Goal: Information Seeking & Learning: Learn about a topic

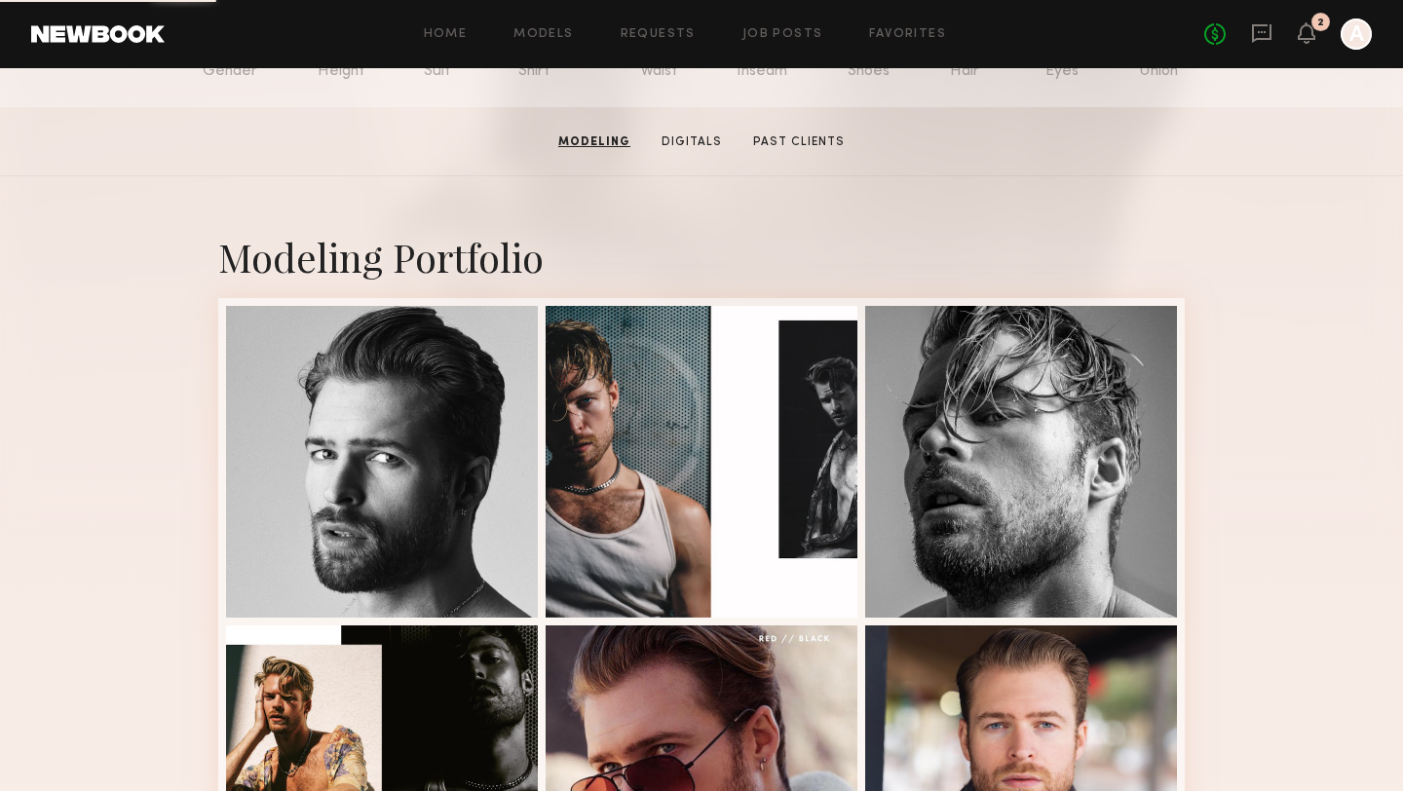
scroll to position [271, 0]
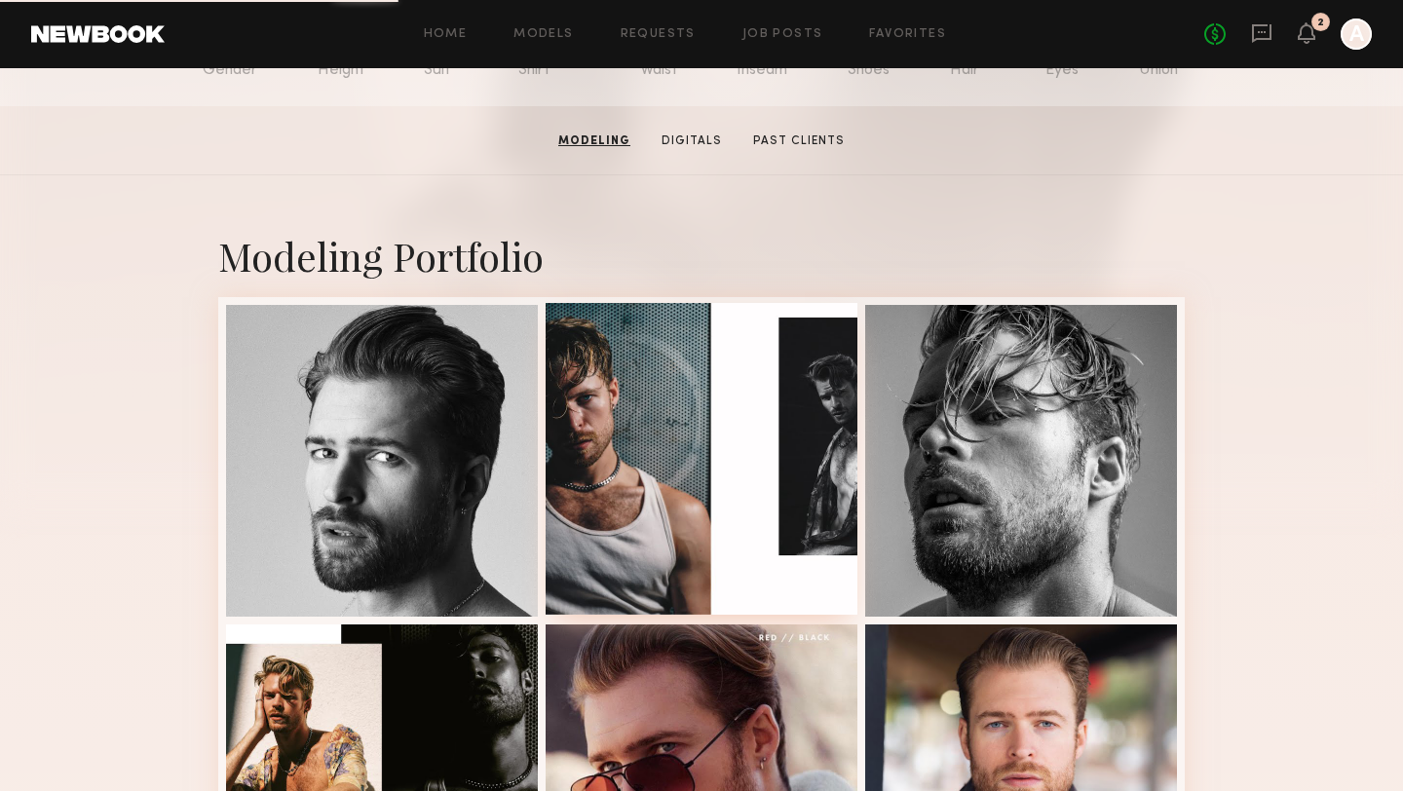
click at [646, 538] on div at bounding box center [701, 459] width 312 height 312
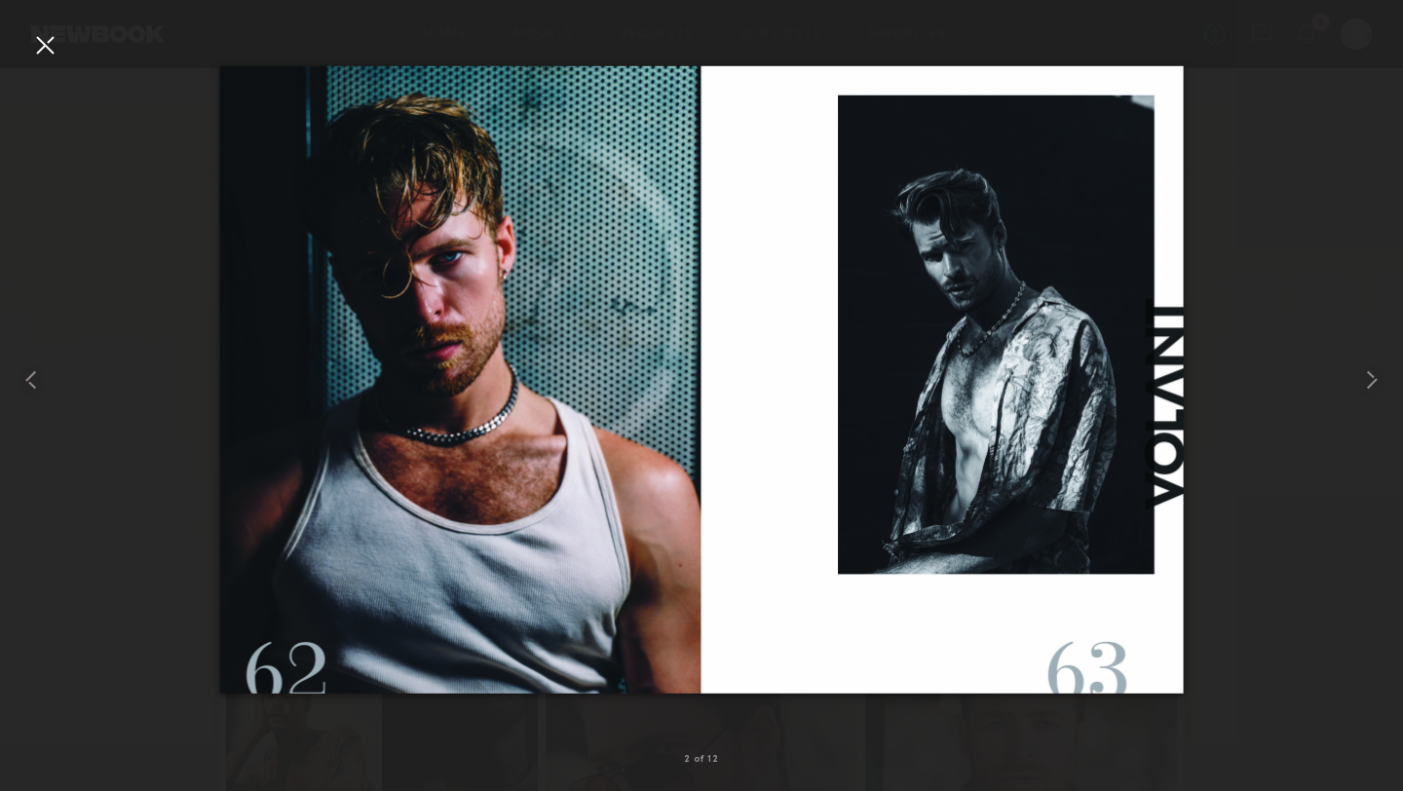
click at [41, 38] on div at bounding box center [44, 44] width 31 height 31
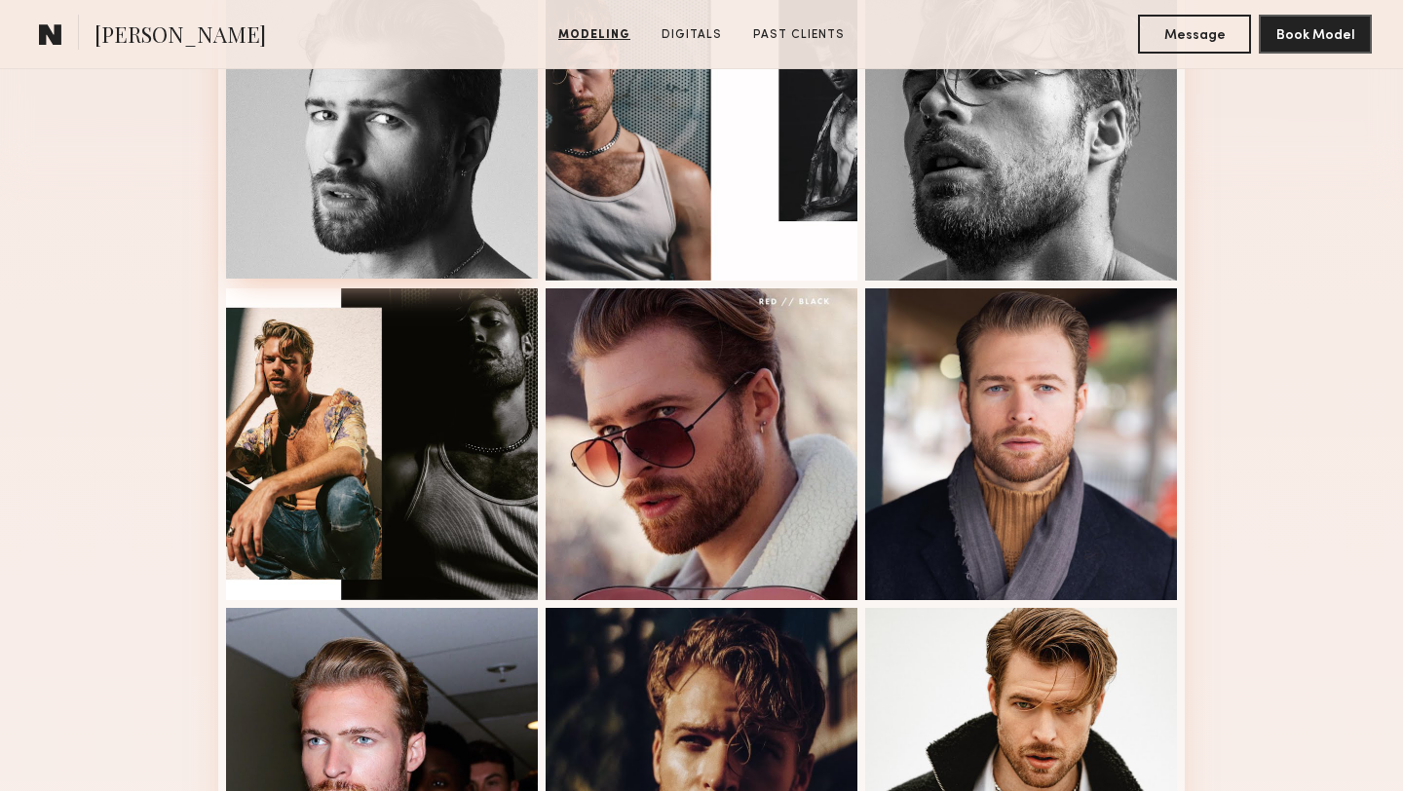
scroll to position [608, 0]
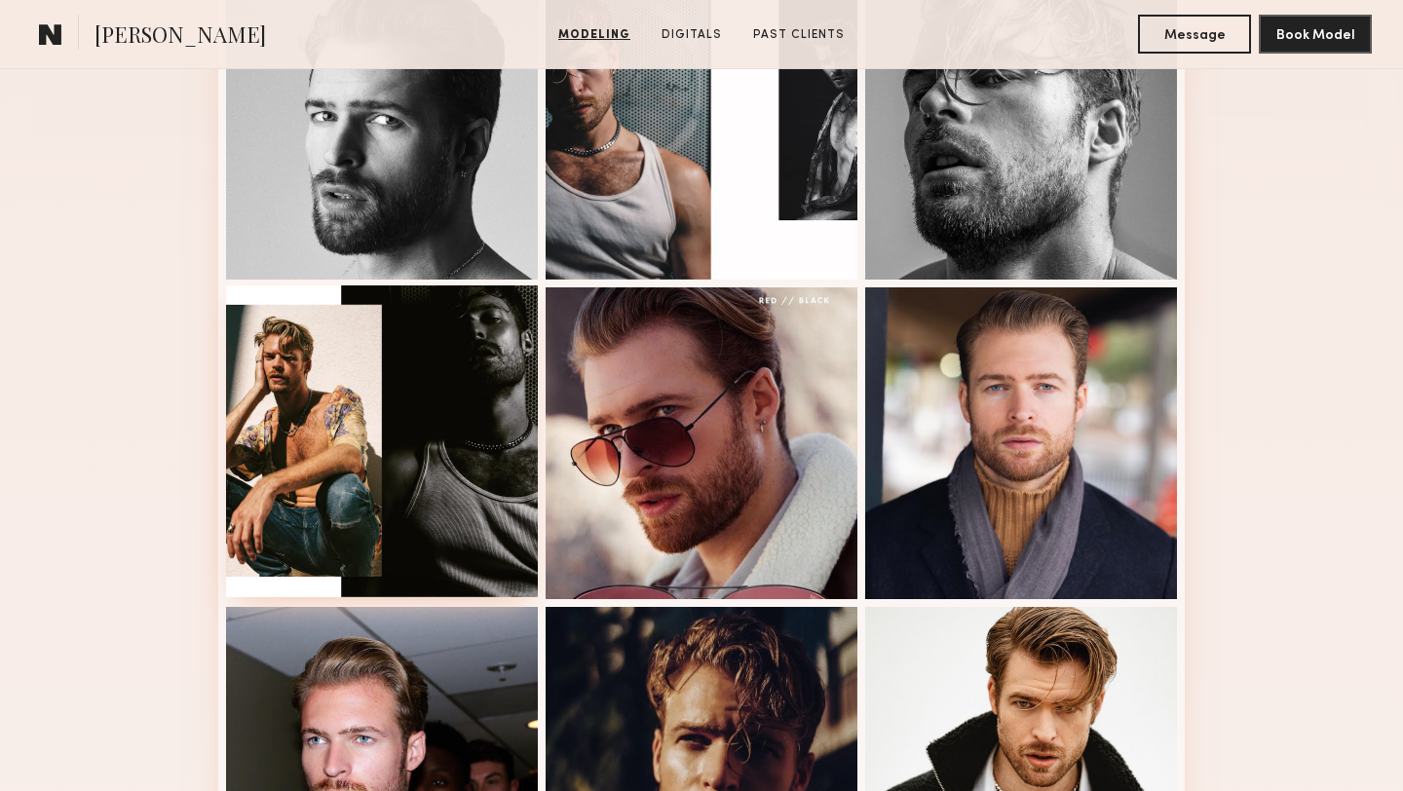
click at [316, 418] on div at bounding box center [382, 441] width 312 height 312
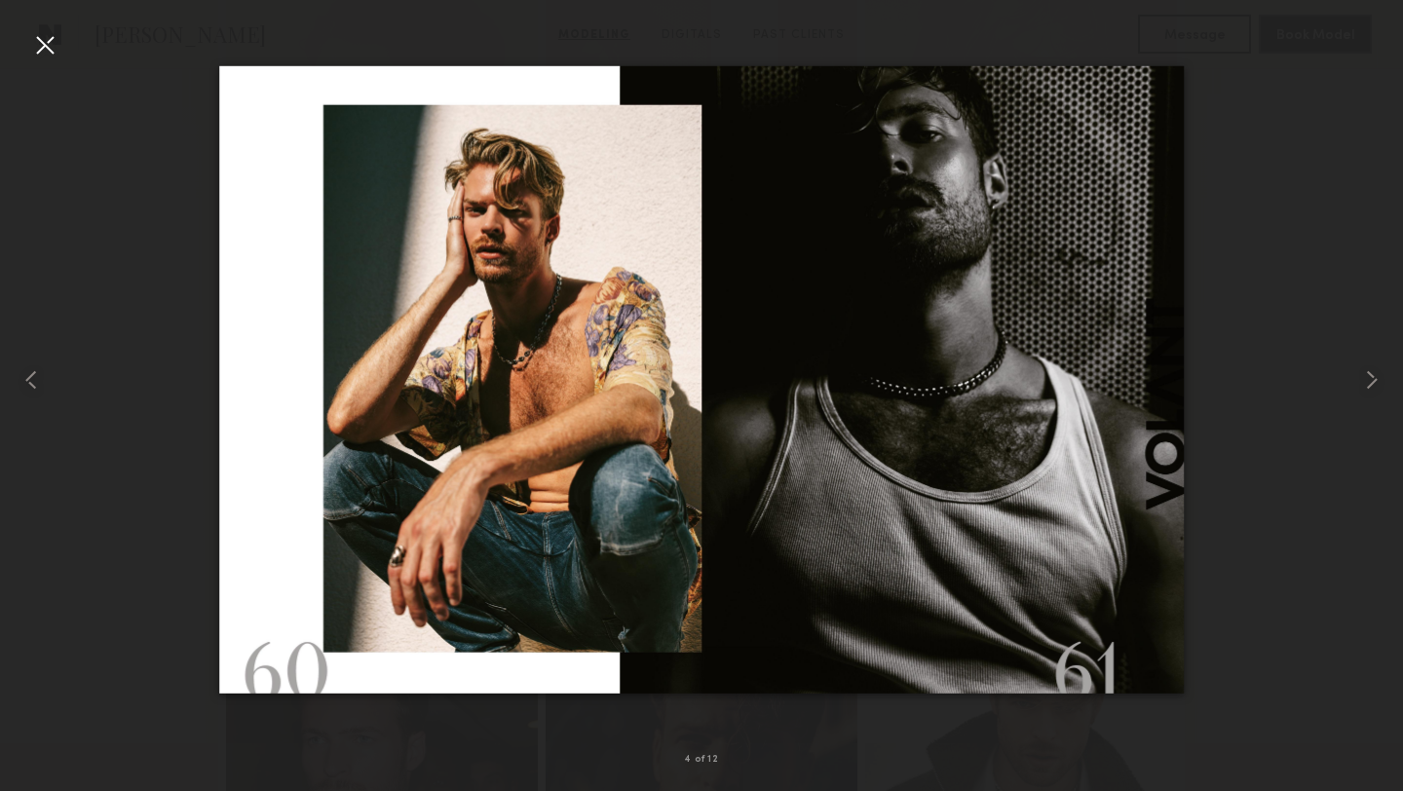
click at [35, 41] on div at bounding box center [44, 44] width 31 height 31
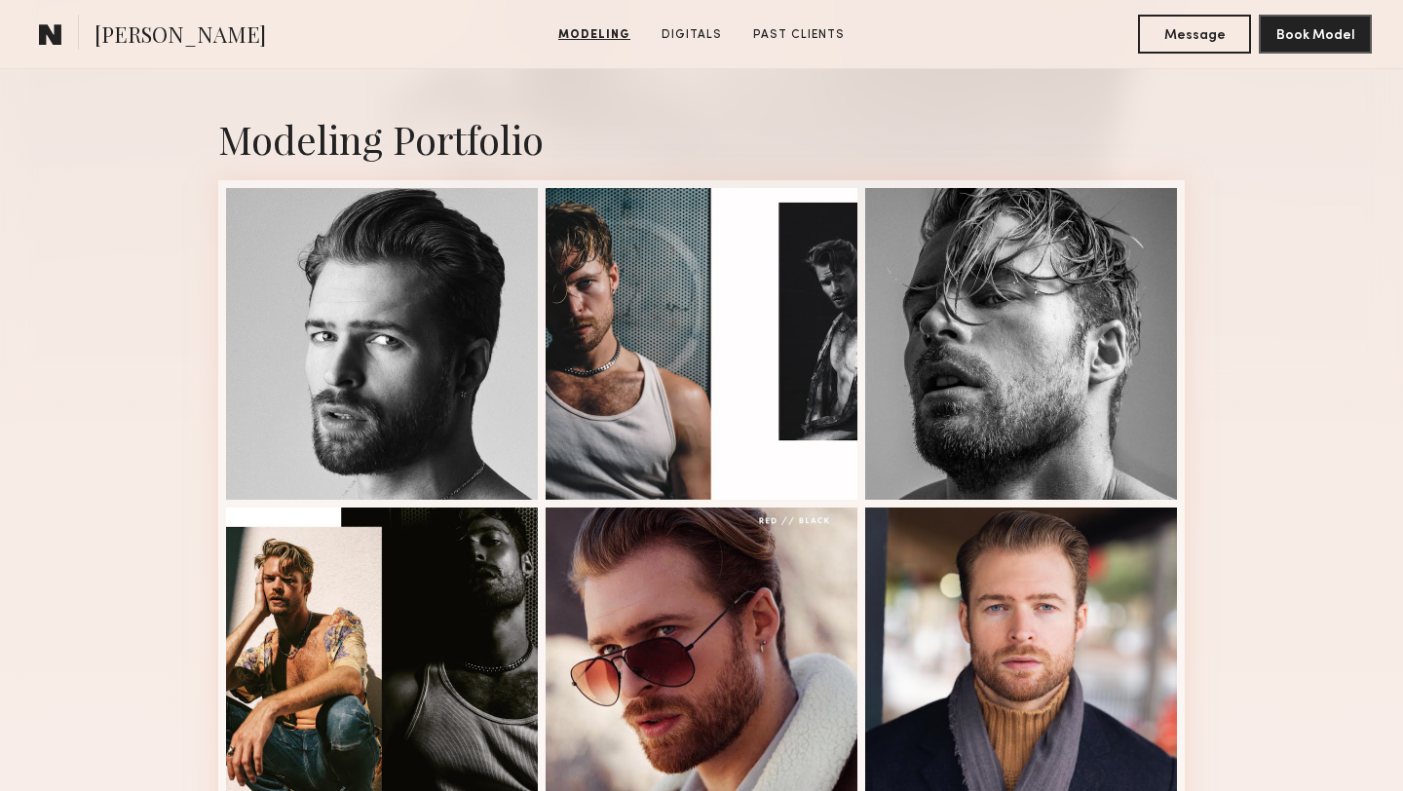
scroll to position [392, 0]
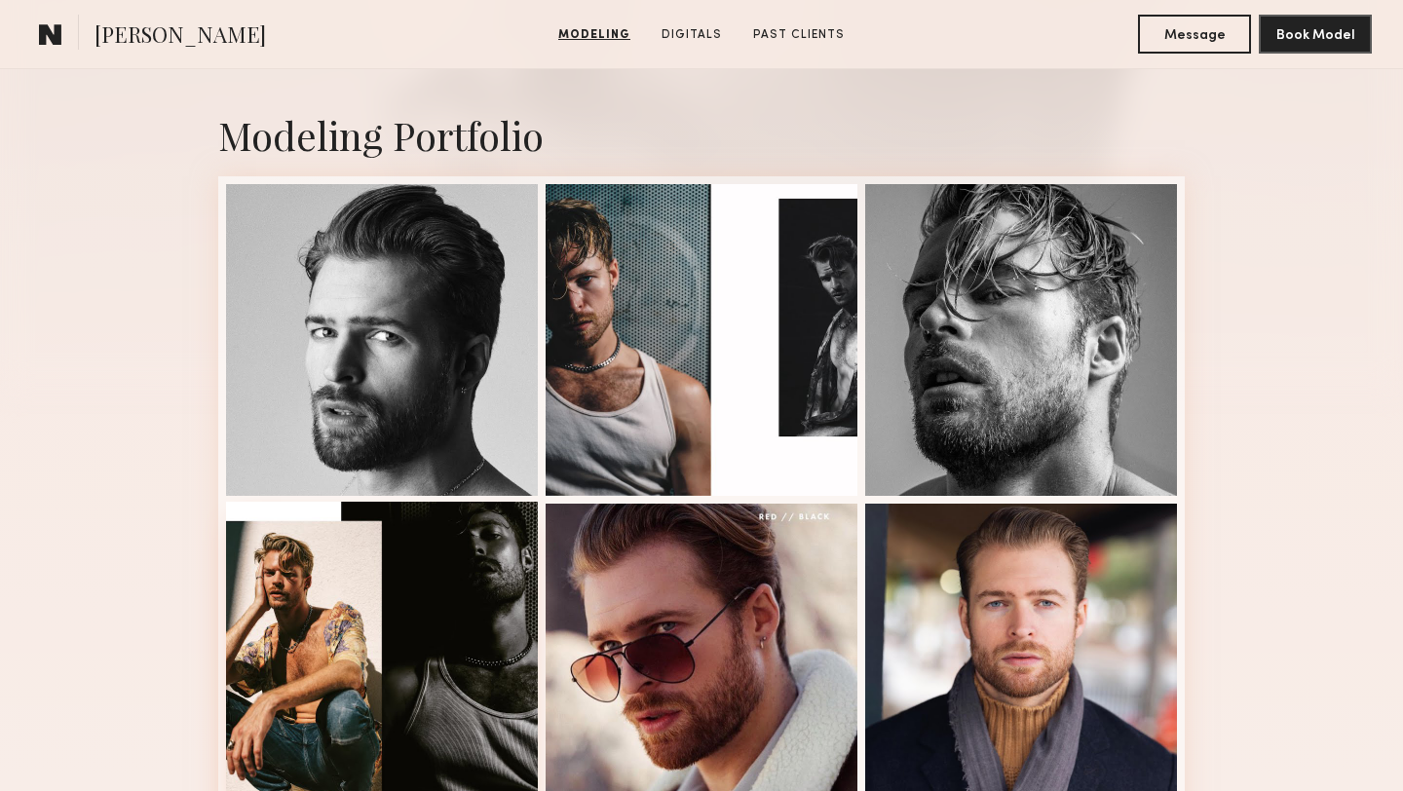
click at [405, 619] on div at bounding box center [382, 658] width 312 height 312
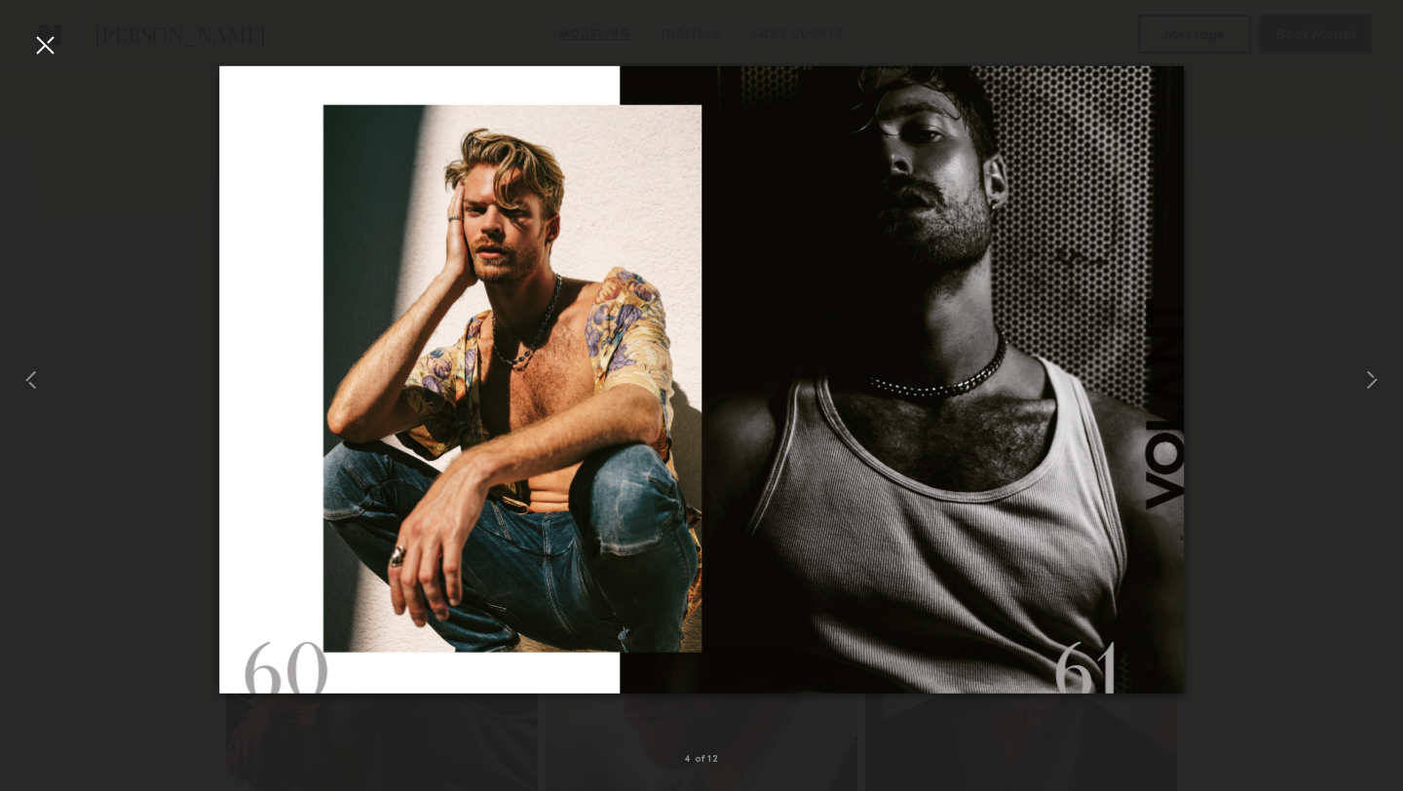
click at [45, 39] on div at bounding box center [44, 44] width 31 height 31
